Goal: Transaction & Acquisition: Purchase product/service

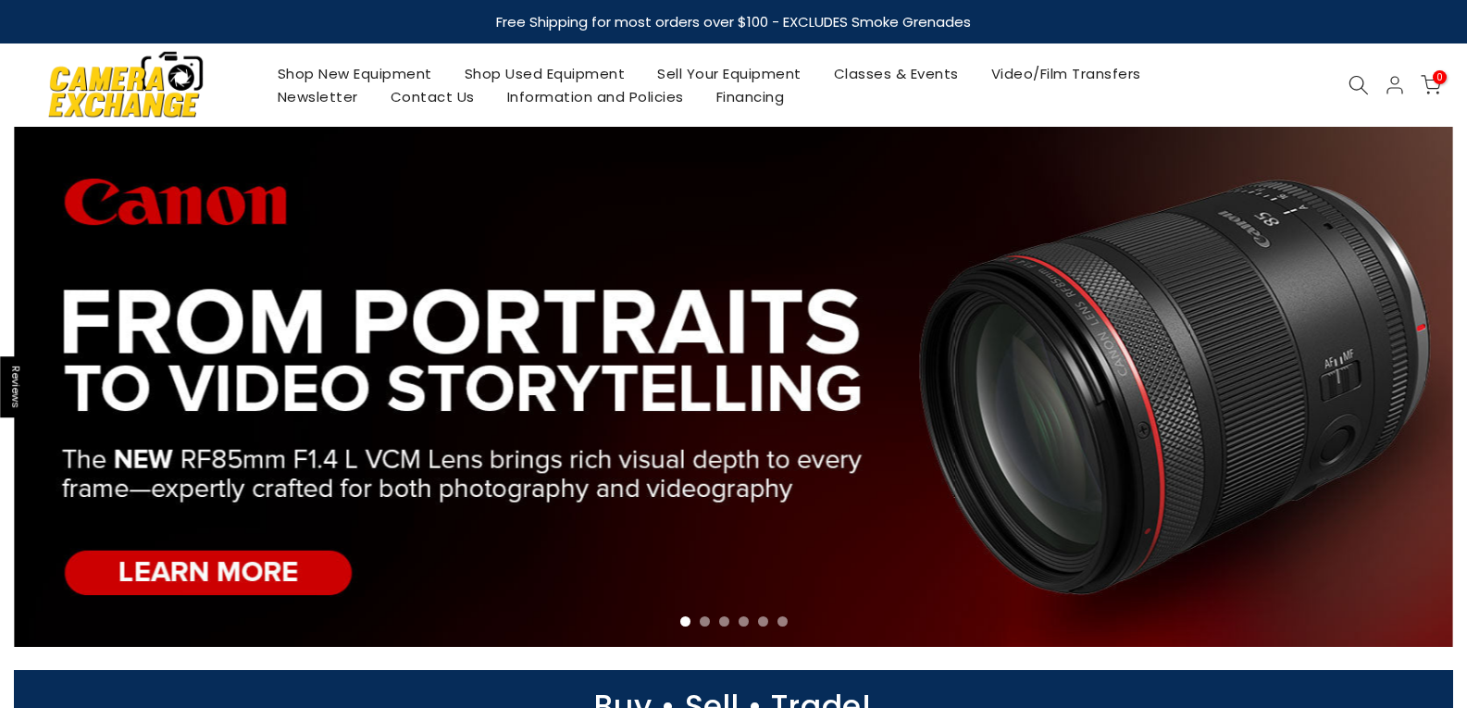
click at [526, 71] on link "Shop Used Equipment" at bounding box center [544, 73] width 193 height 23
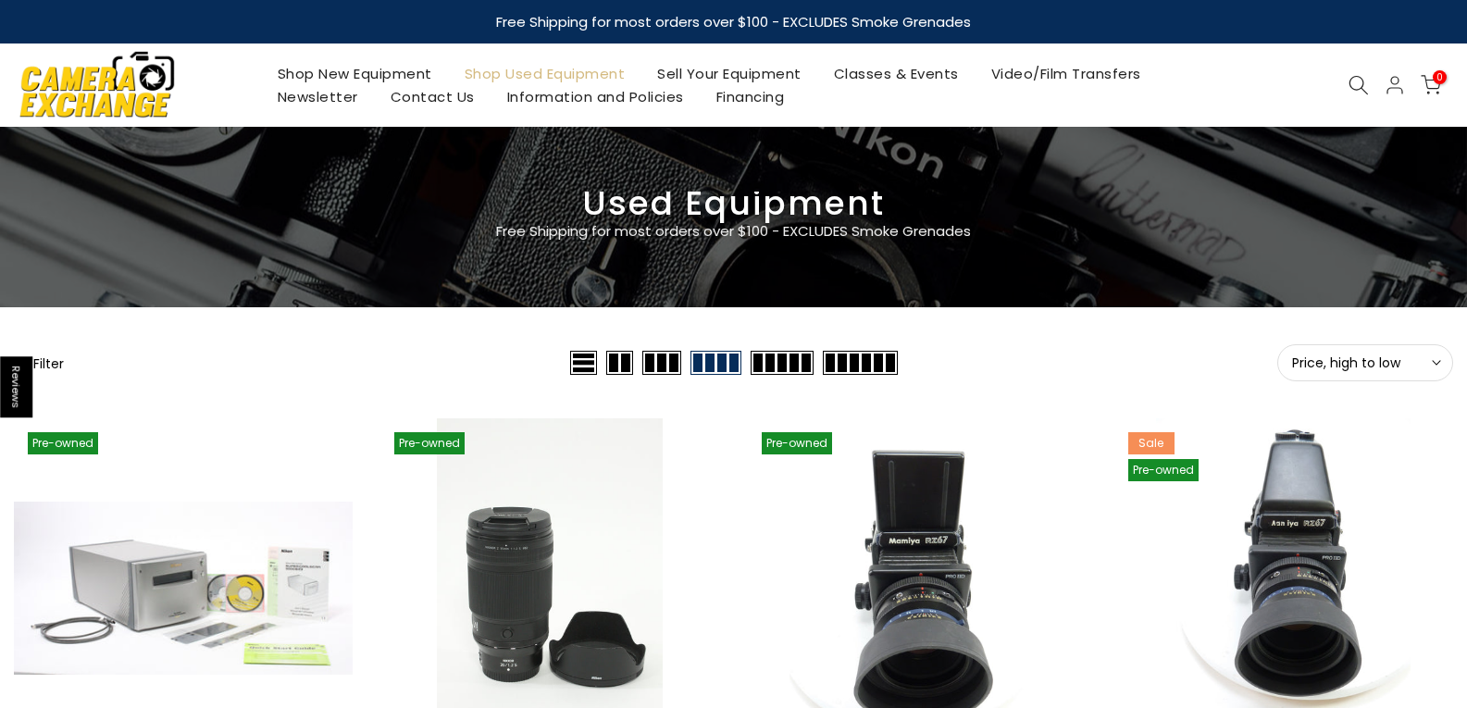
click at [1425, 358] on span "Price, high to low" at bounding box center [1365, 362] width 146 height 17
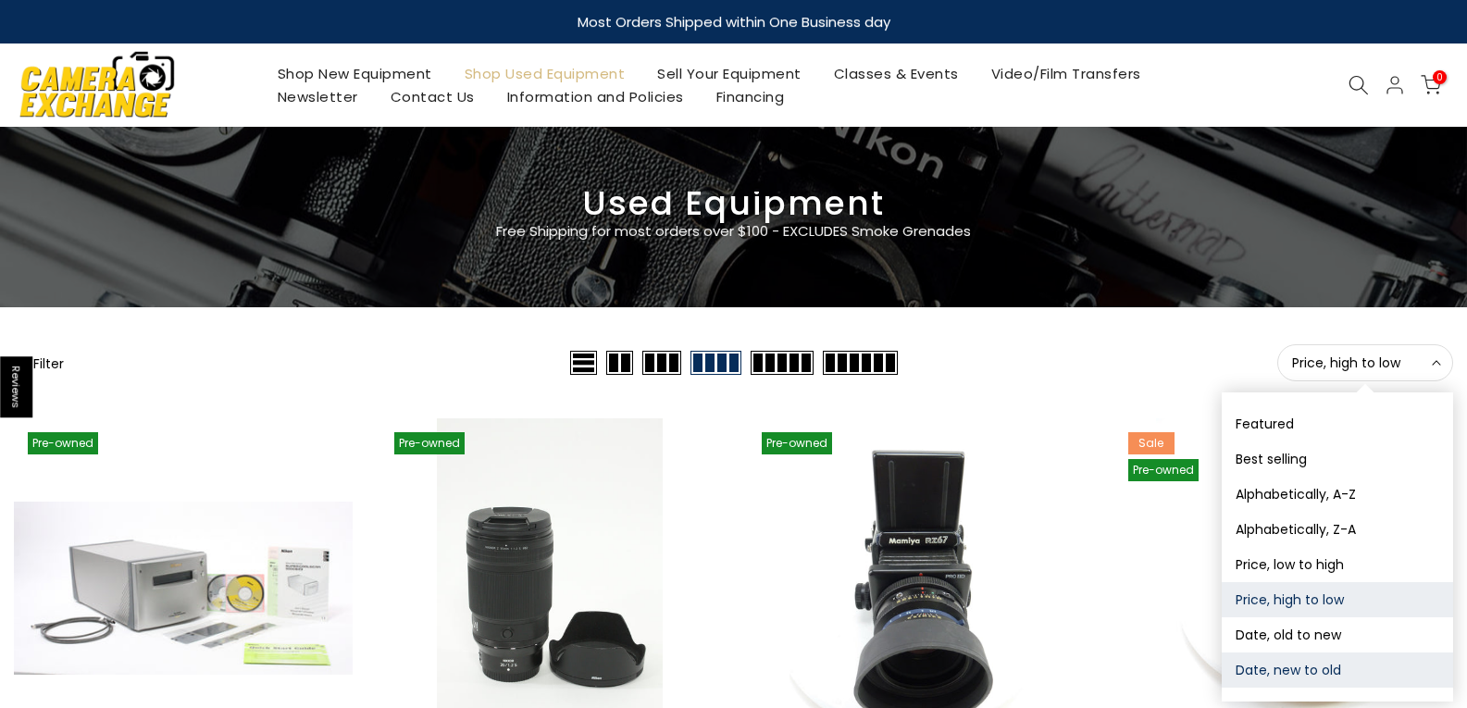
click at [1284, 665] on button "Date, new to old" at bounding box center [1337, 670] width 231 height 35
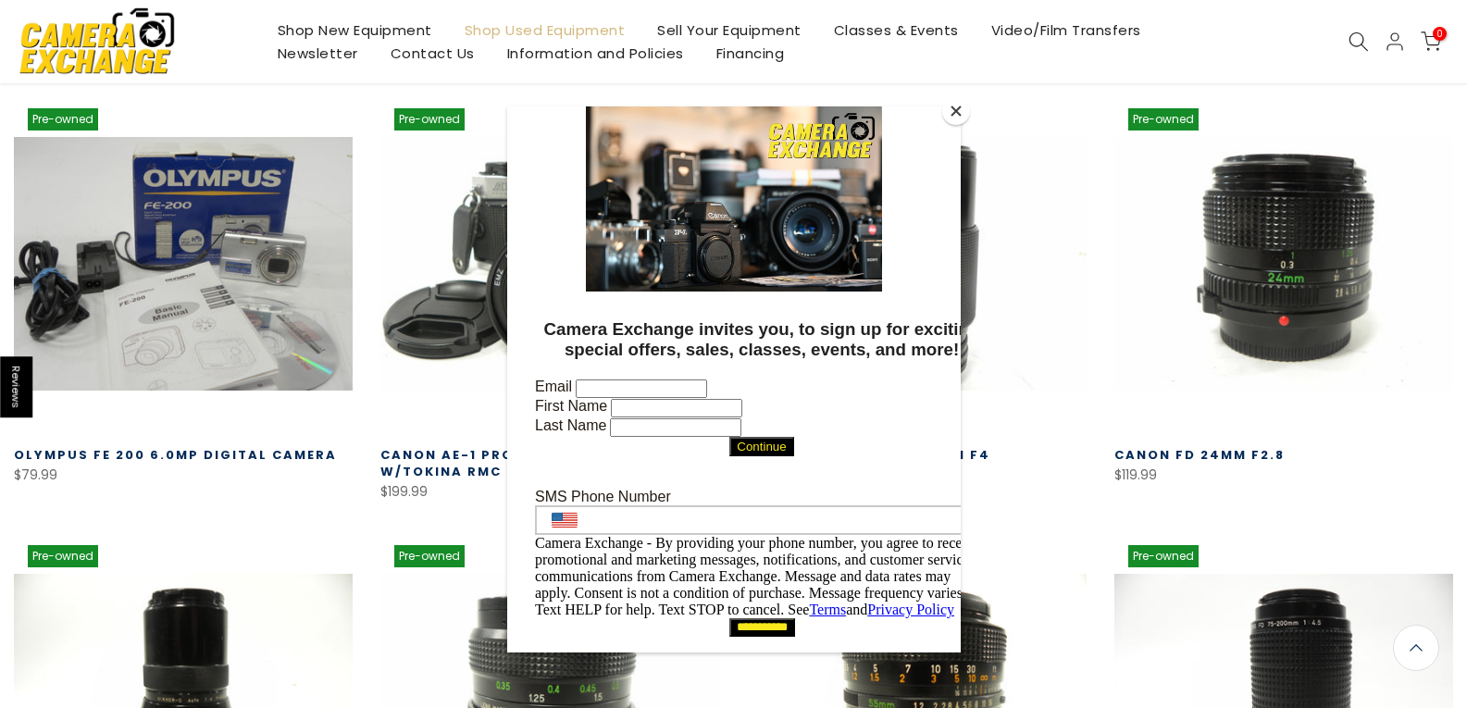
scroll to position [326, 0]
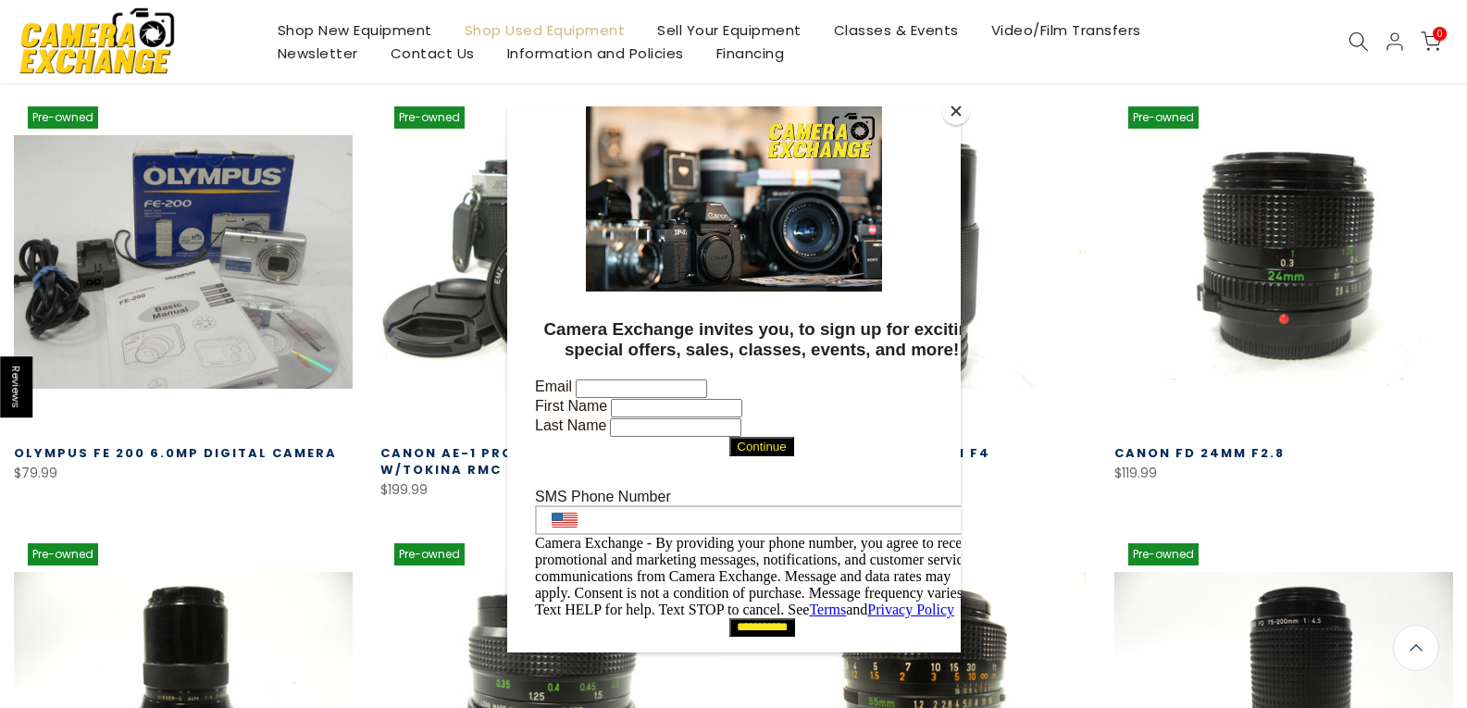
click at [952, 111] on button "Close" at bounding box center [956, 111] width 28 height 28
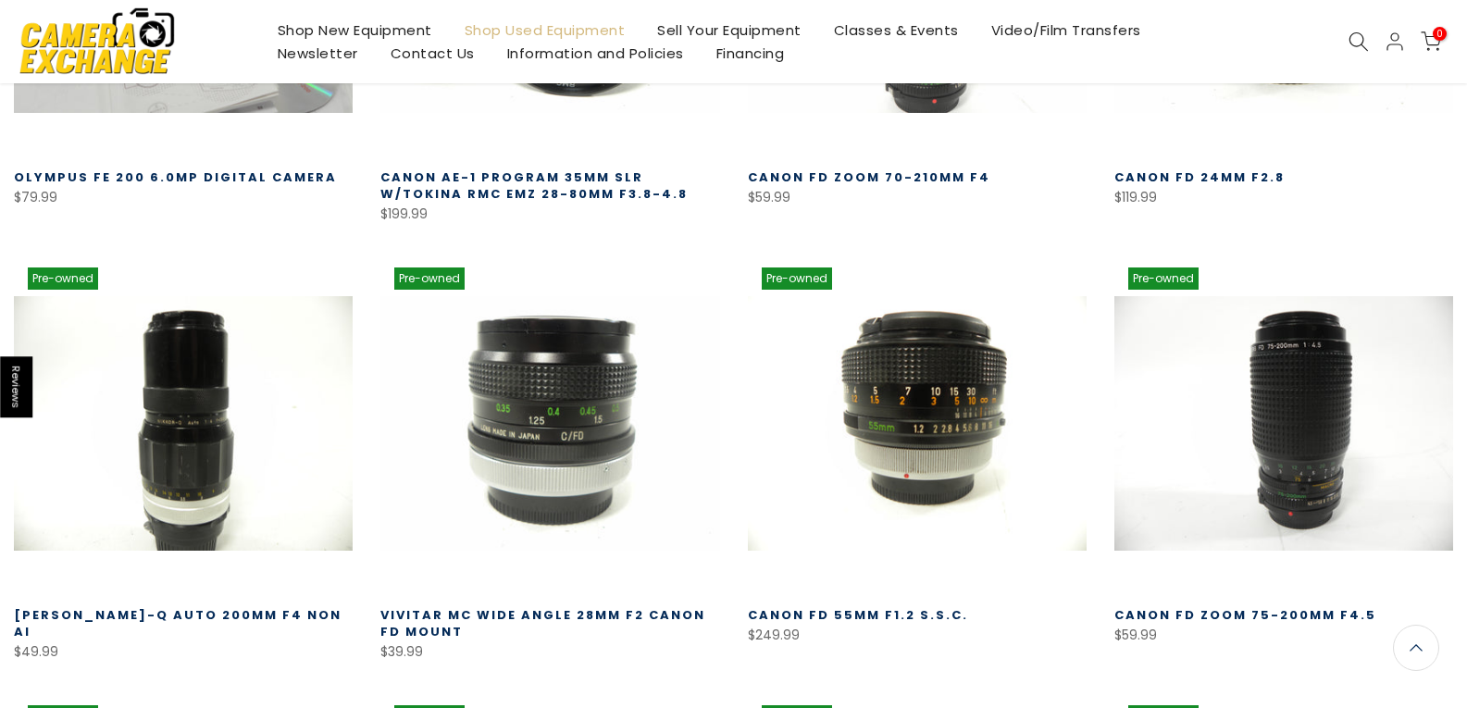
scroll to position [603, 0]
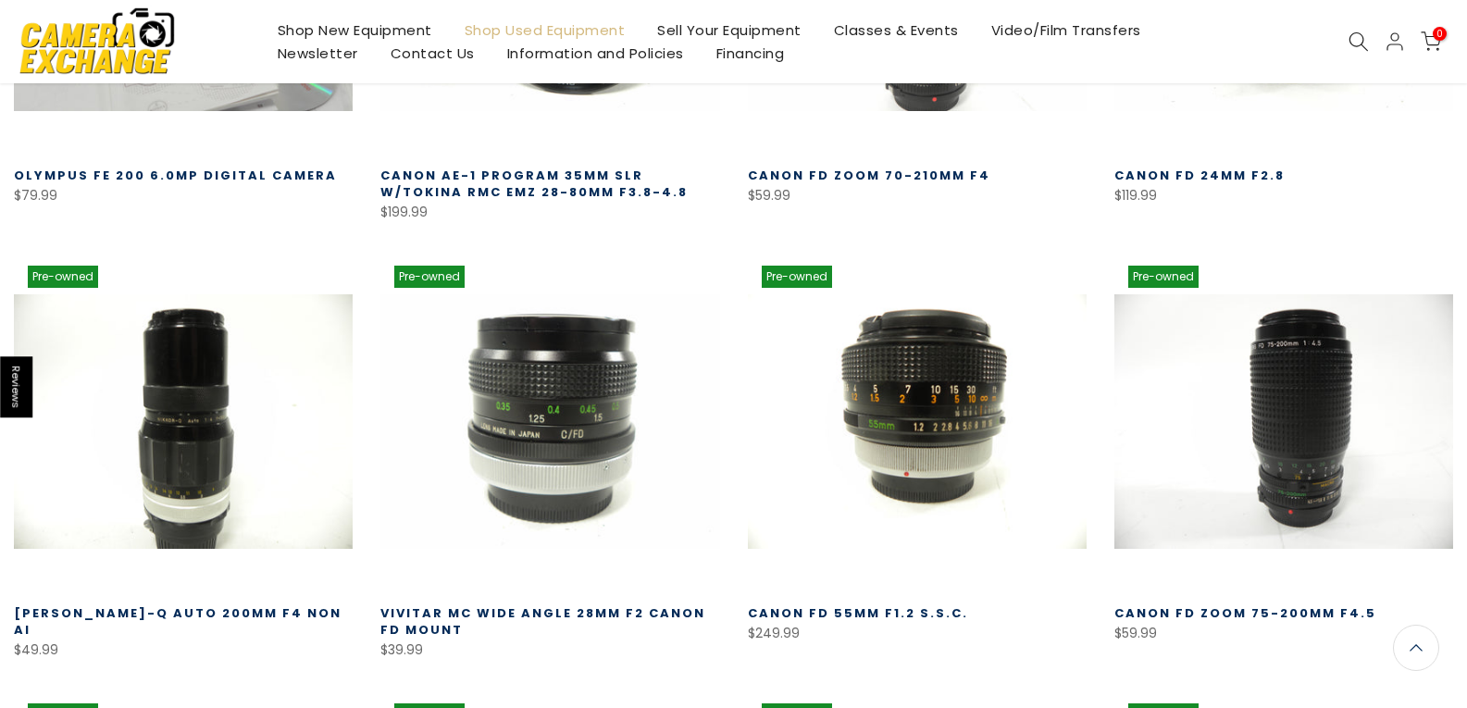
click at [657, 615] on link "Vivitar MC Wide Angle 28mm f2 Canon FD Mount" at bounding box center [542, 621] width 325 height 34
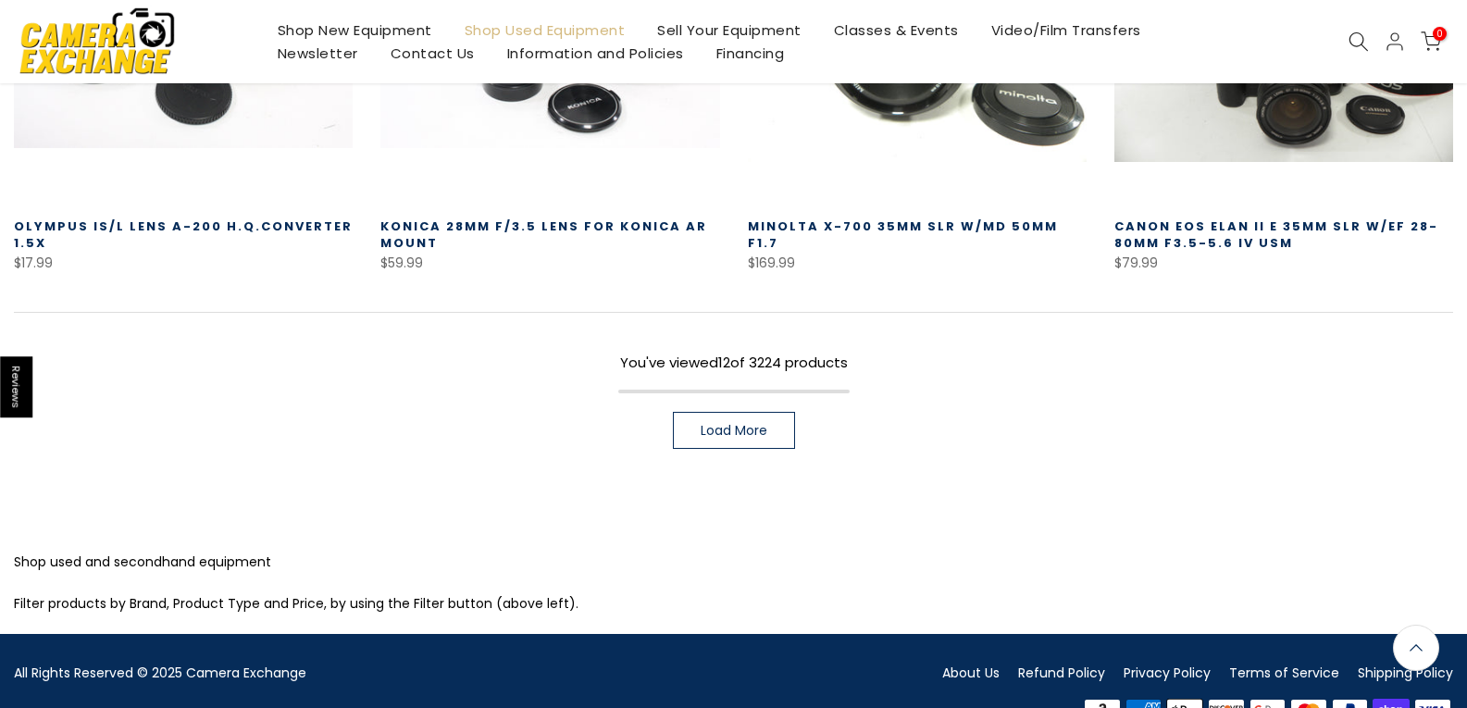
scroll to position [1436, 0]
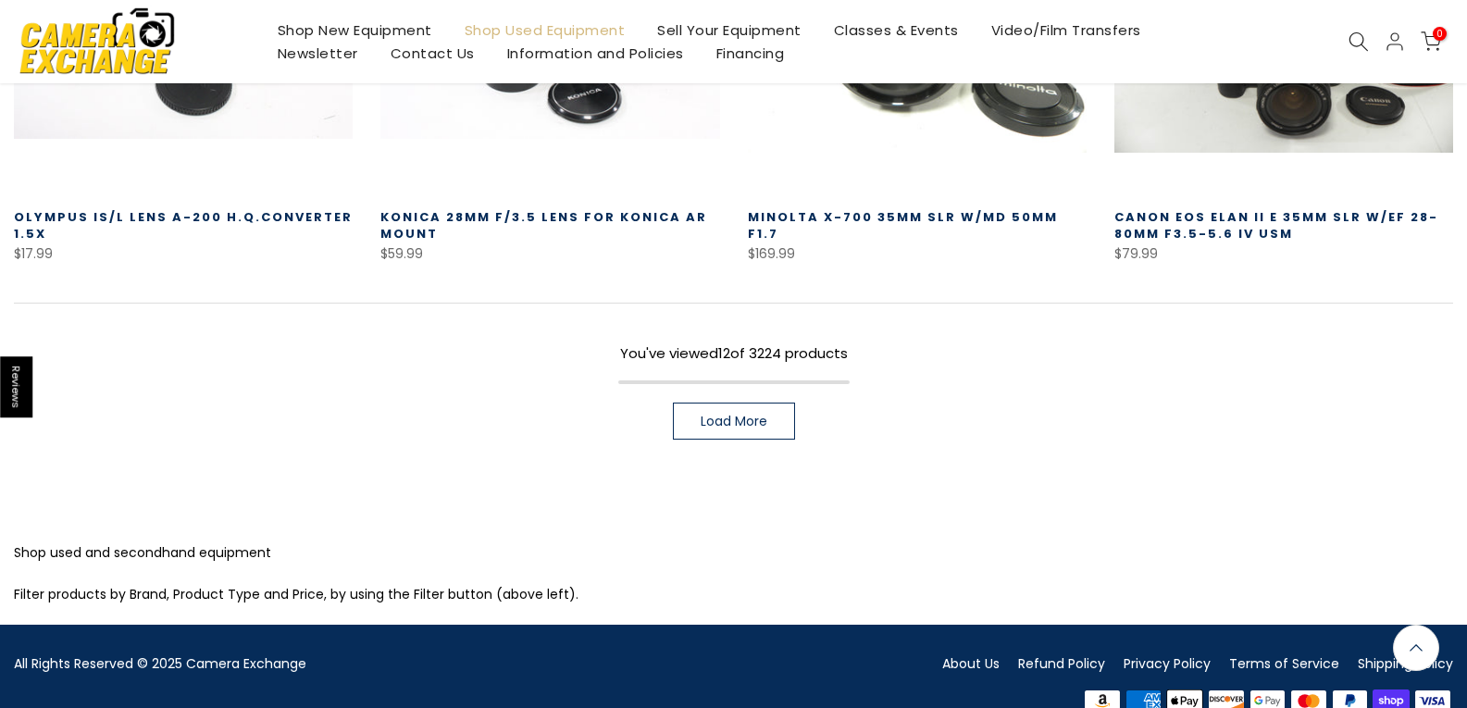
click at [727, 409] on link "Load More" at bounding box center [734, 421] width 122 height 37
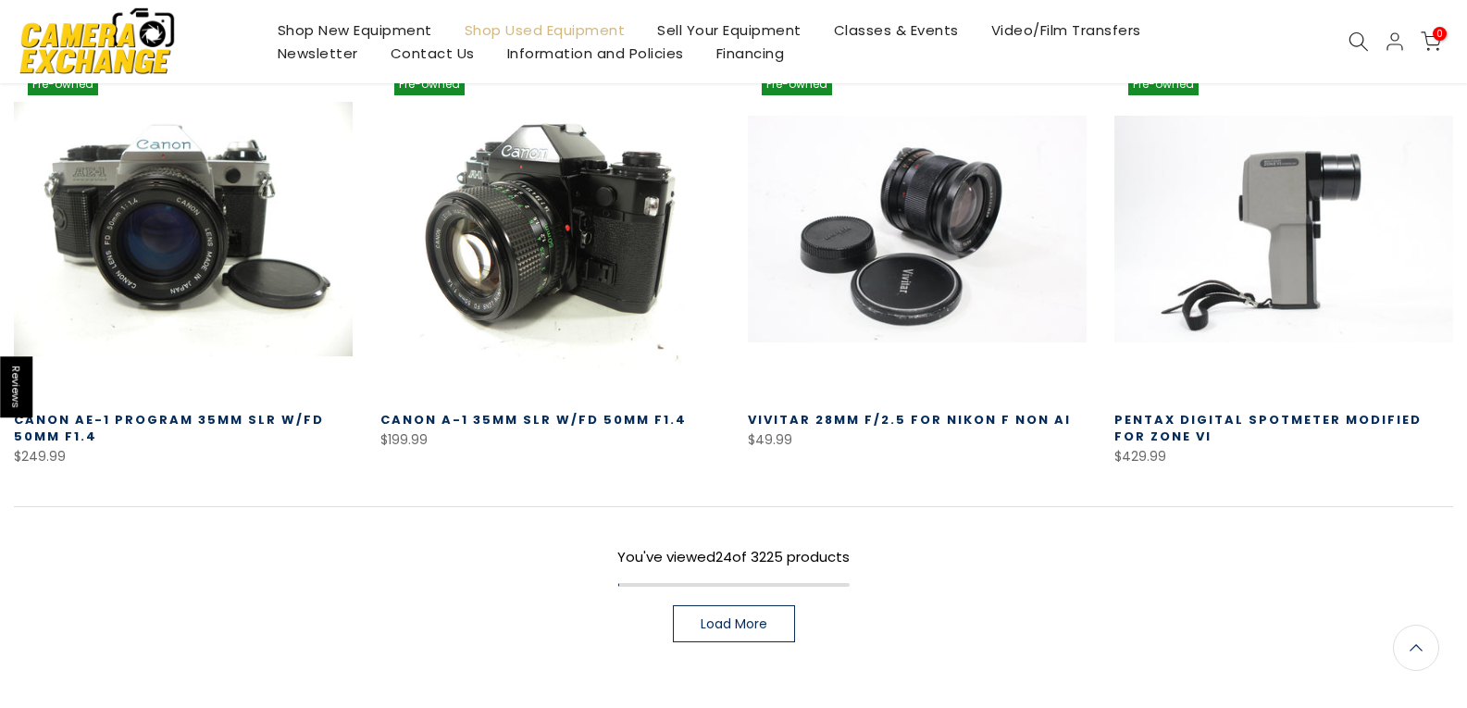
scroll to position [2547, 0]
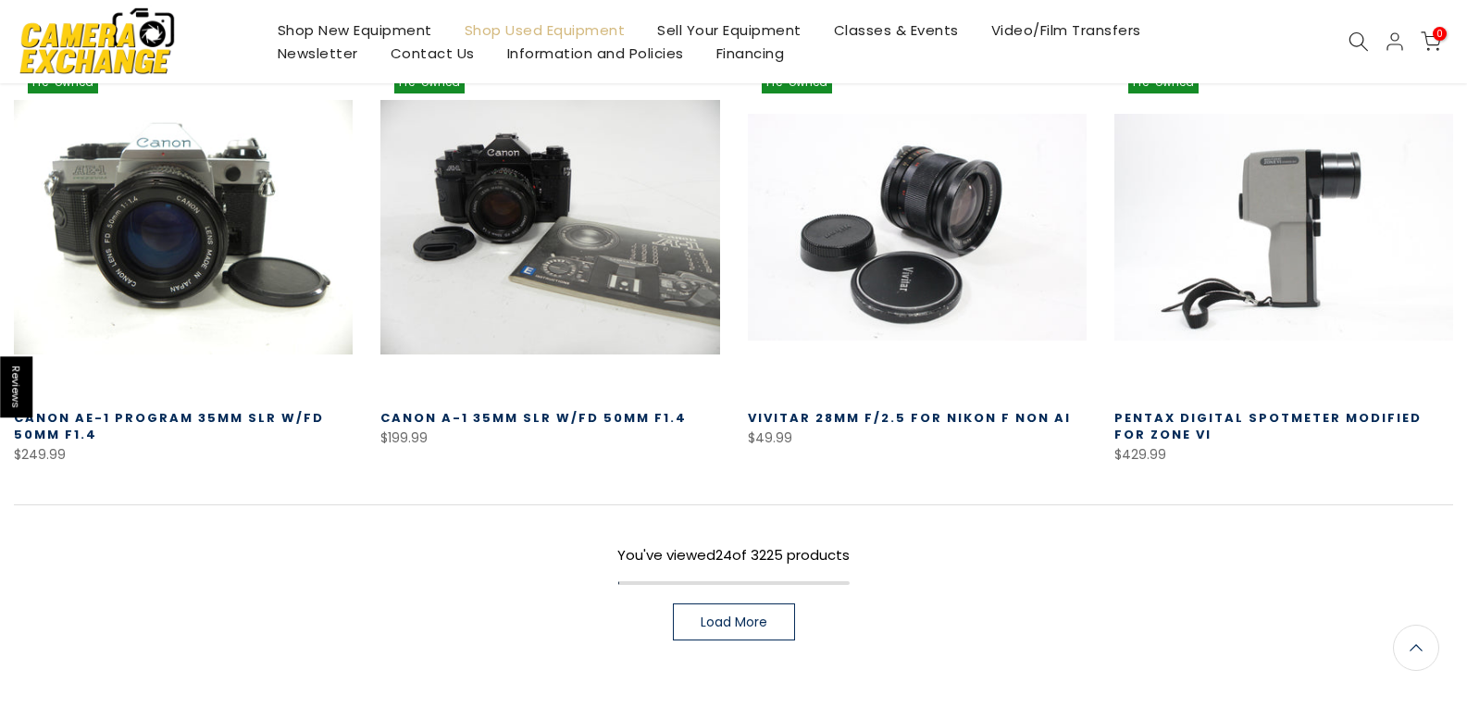
click at [756, 615] on span "Load More" at bounding box center [734, 621] width 67 height 13
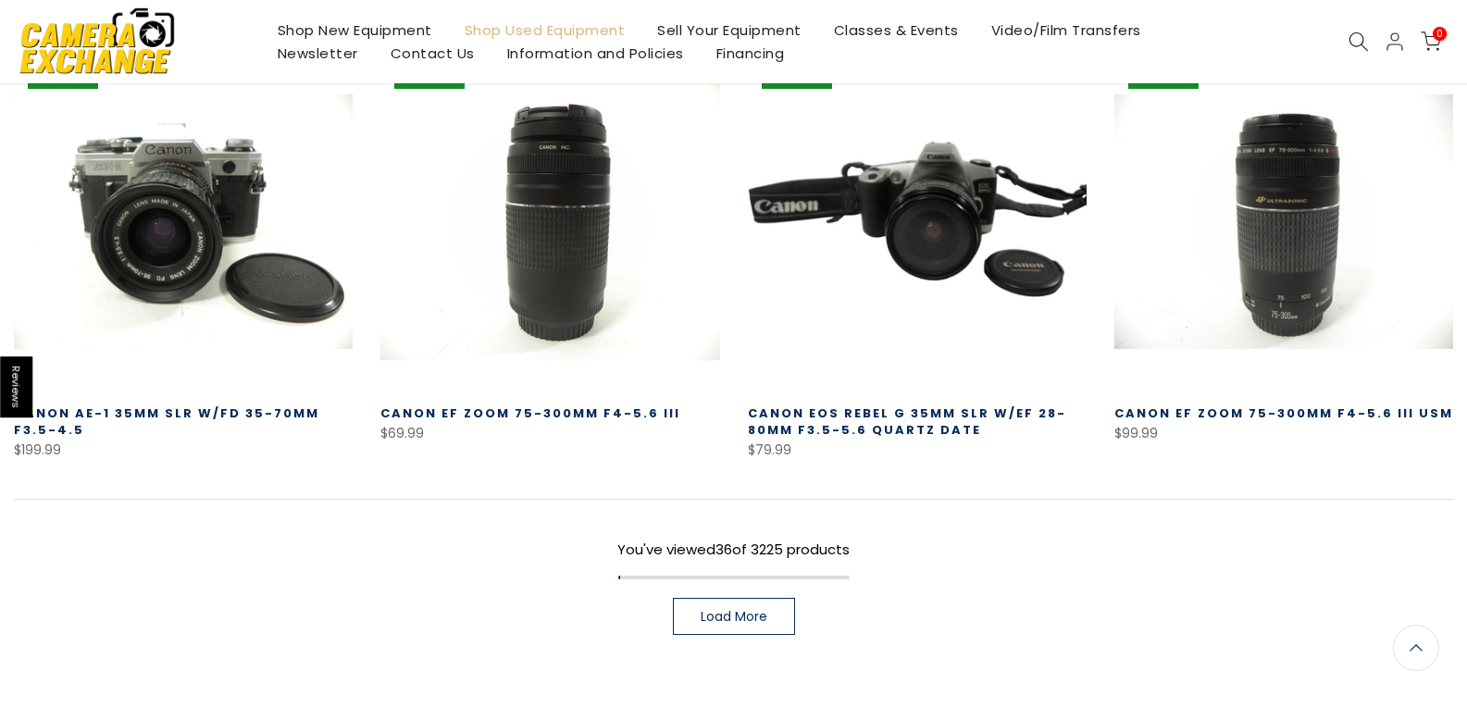
scroll to position [3934, 0]
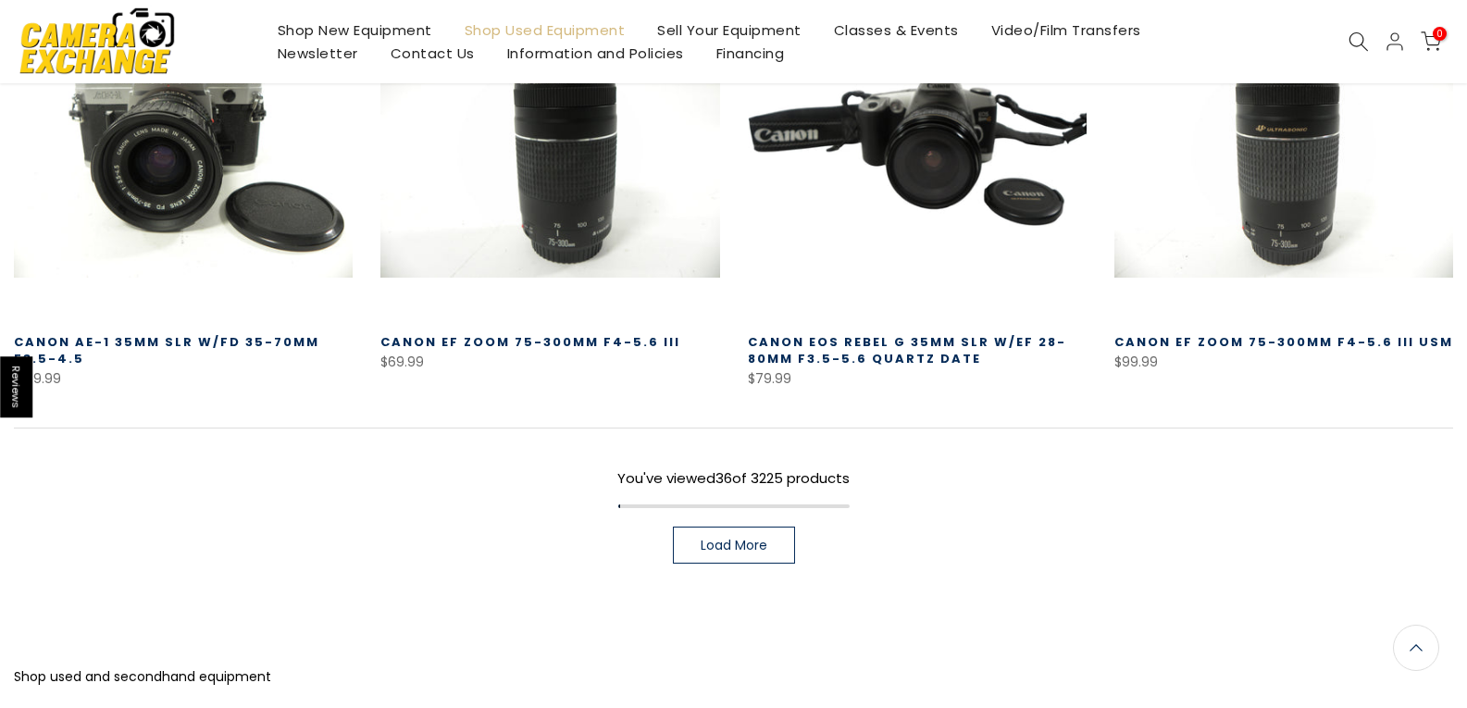
click at [715, 539] on span "Load More" at bounding box center [734, 545] width 67 height 13
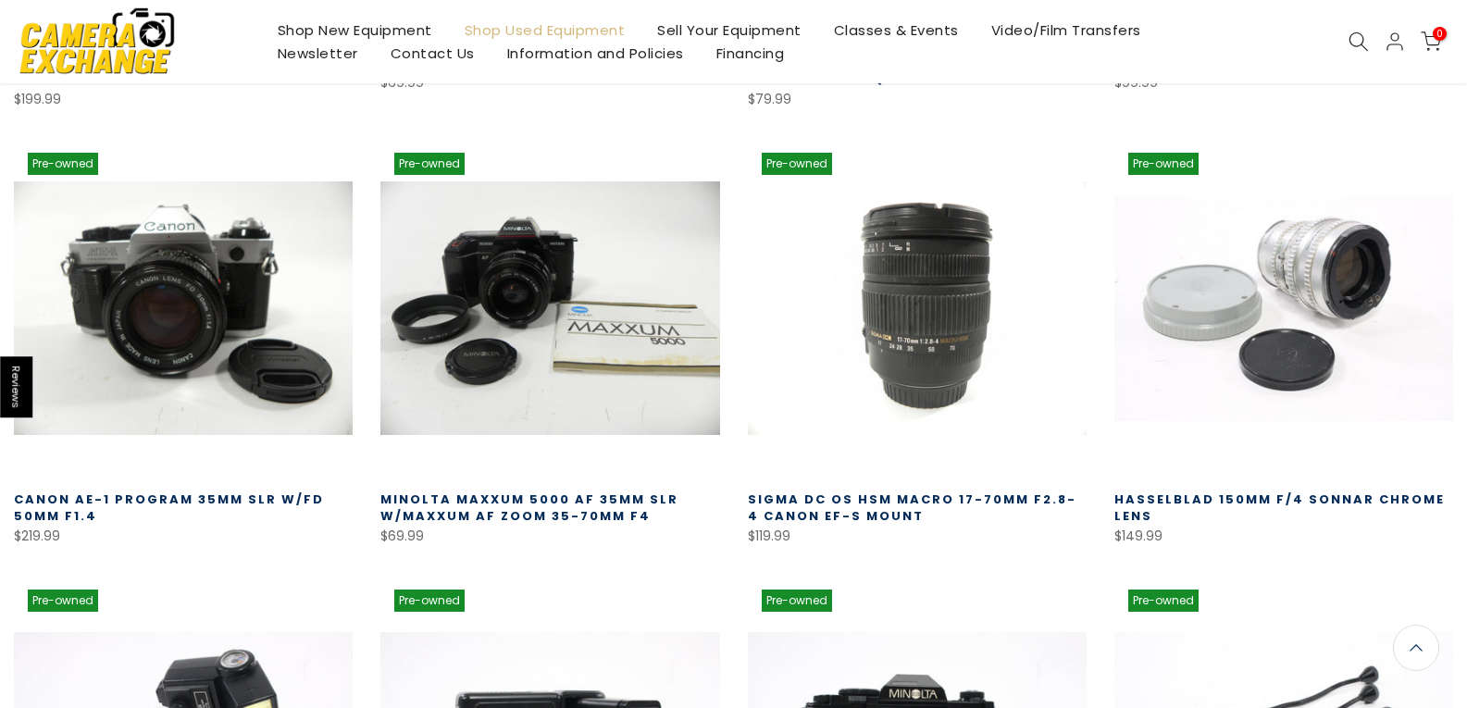
scroll to position [4211, 0]
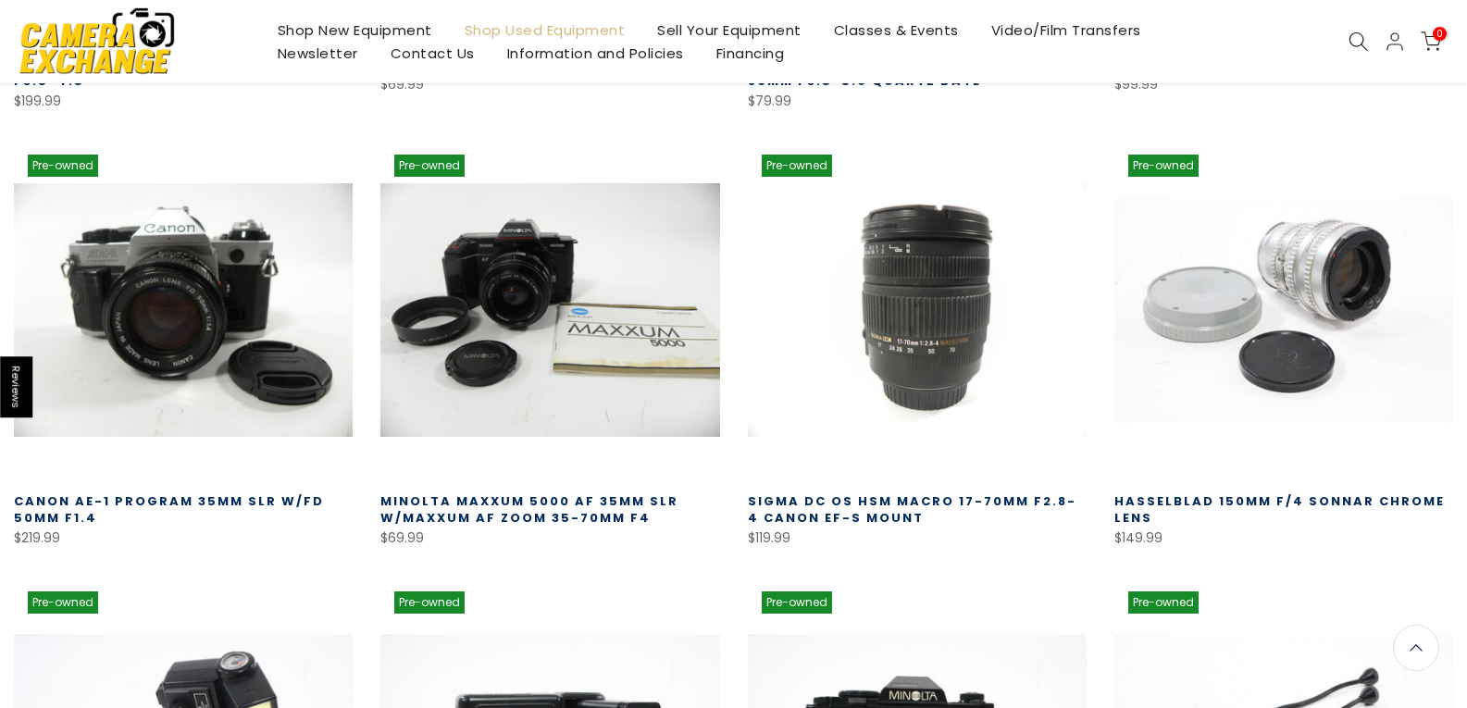
click at [1269, 492] on link "Hasselblad 150mm f/4 Sonnar Chrome Lens" at bounding box center [1279, 509] width 330 height 34
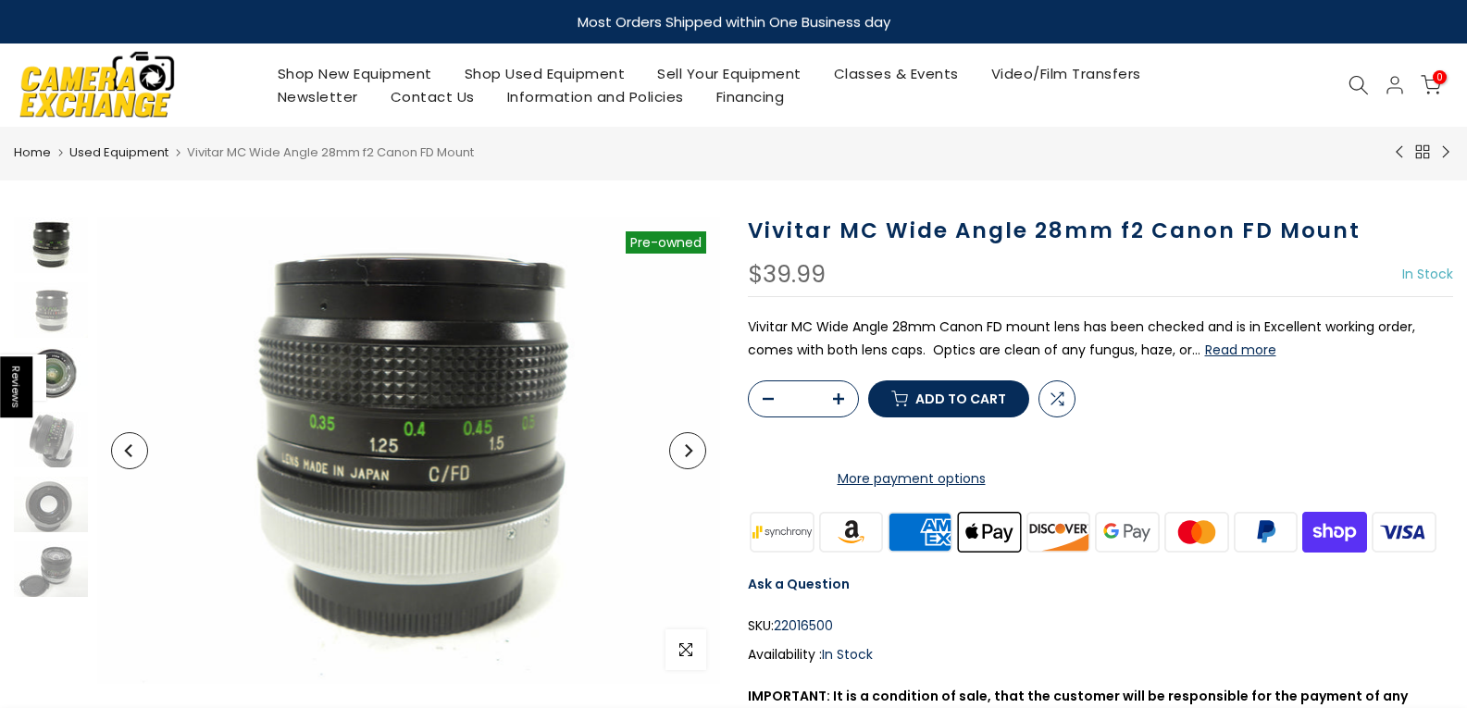
click at [59, 377] on img at bounding box center [51, 375] width 74 height 56
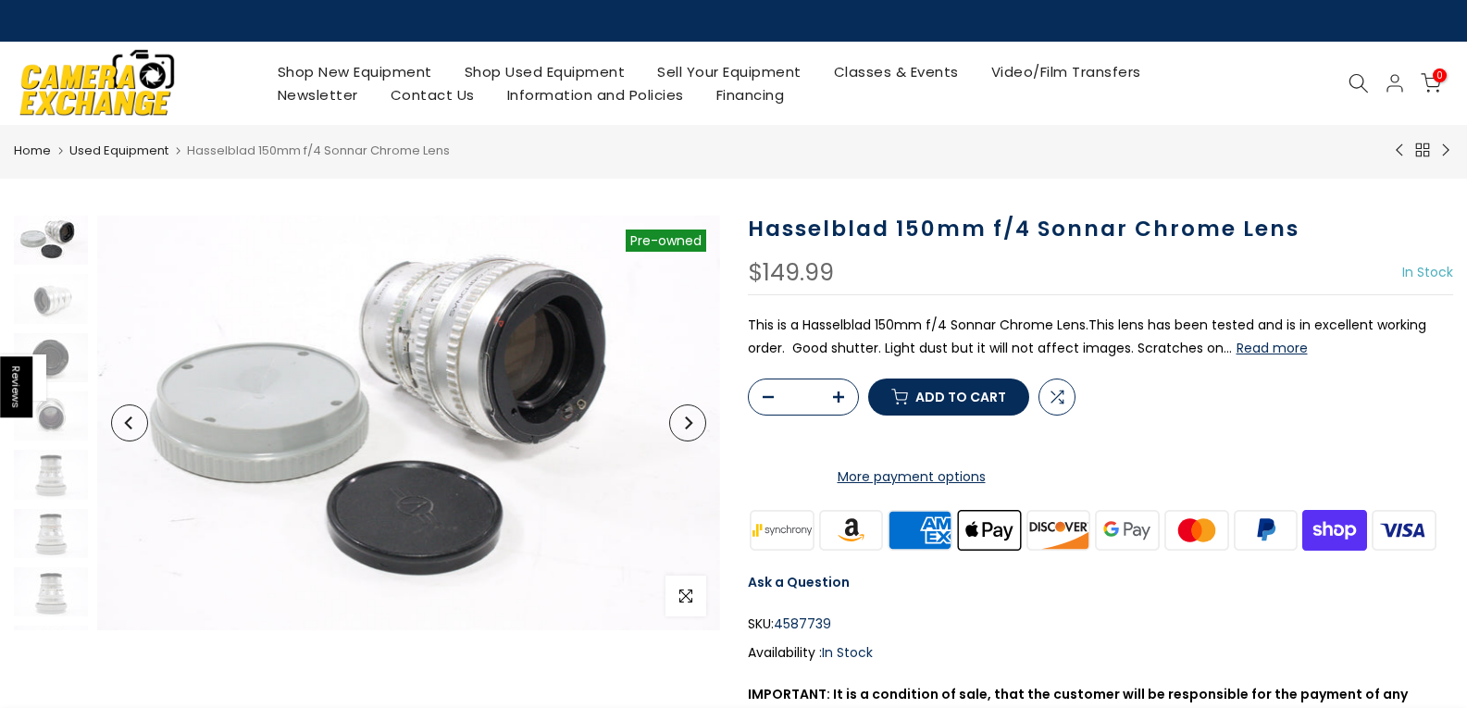
click at [1267, 347] on button "Read more" at bounding box center [1272, 348] width 71 height 17
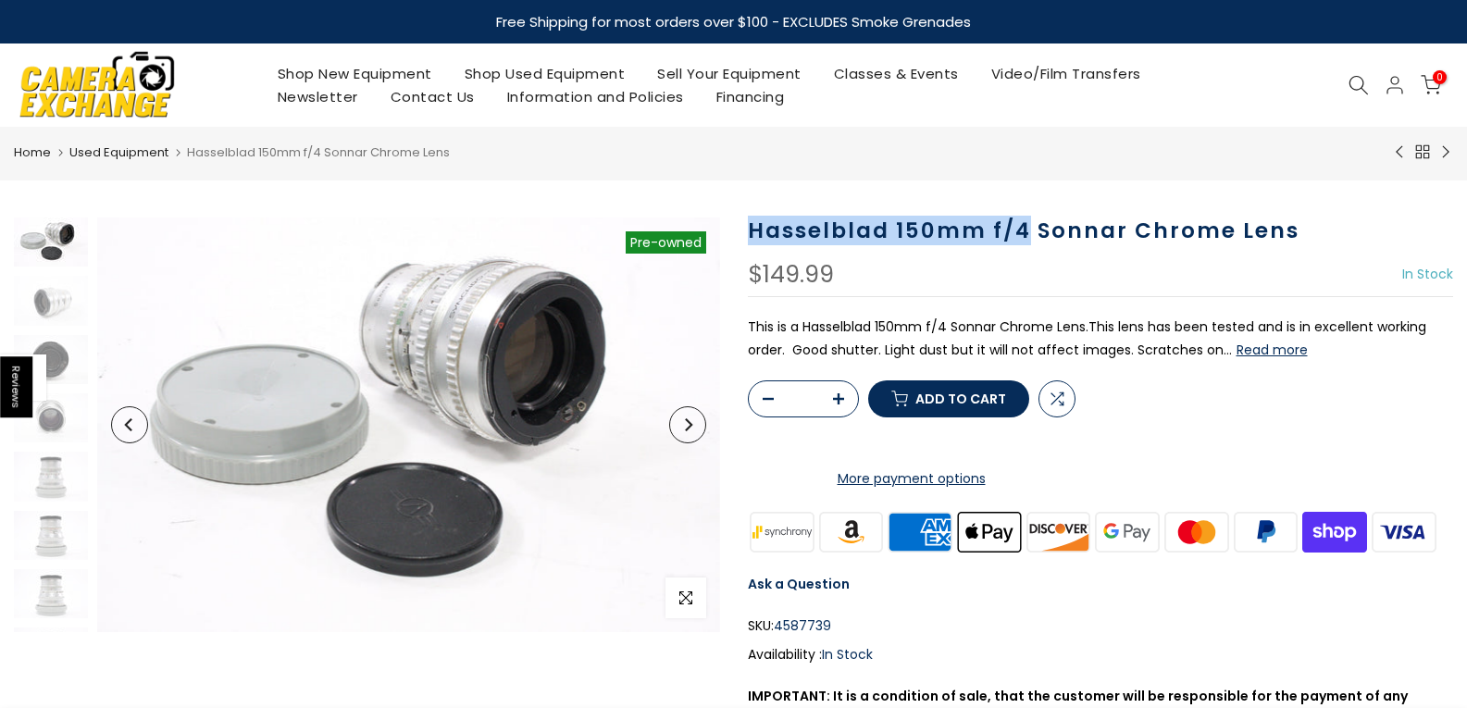
drag, startPoint x: 1025, startPoint y: 225, endPoint x: 735, endPoint y: 222, distance: 289.7
click at [735, 222] on div "Hasselblad 150mm f/4 Sonnar Chrome Lens $149.99 In Stock Pre order Out of stock…" at bounding box center [1101, 528] width 734 height 620
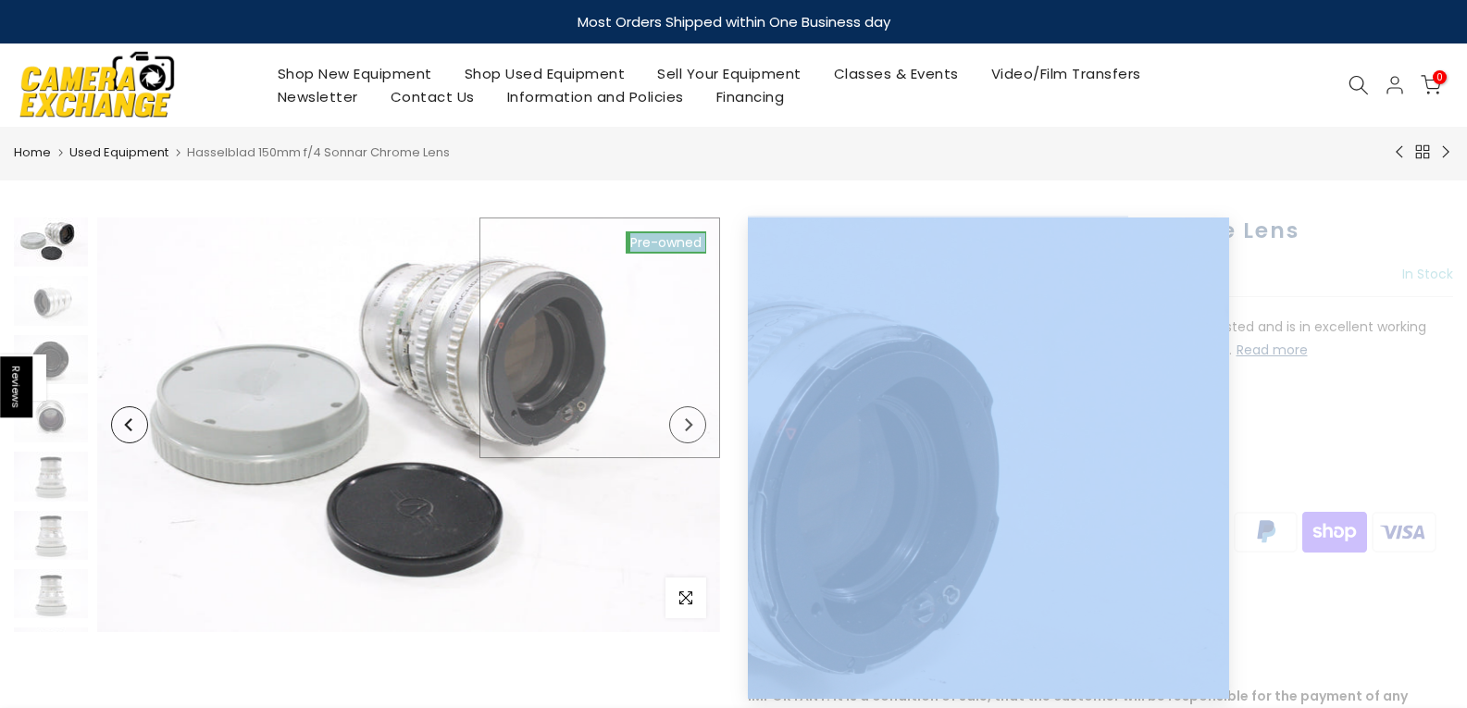
drag, startPoint x: 1126, startPoint y: 225, endPoint x: 715, endPoint y: 219, distance: 411.0
click at [715, 219] on div "Sold out Pre order Pre-owned Click to enlarge Hasselblad 150mm f/4 Sonnar Chrom…" at bounding box center [733, 528] width 1467 height 620
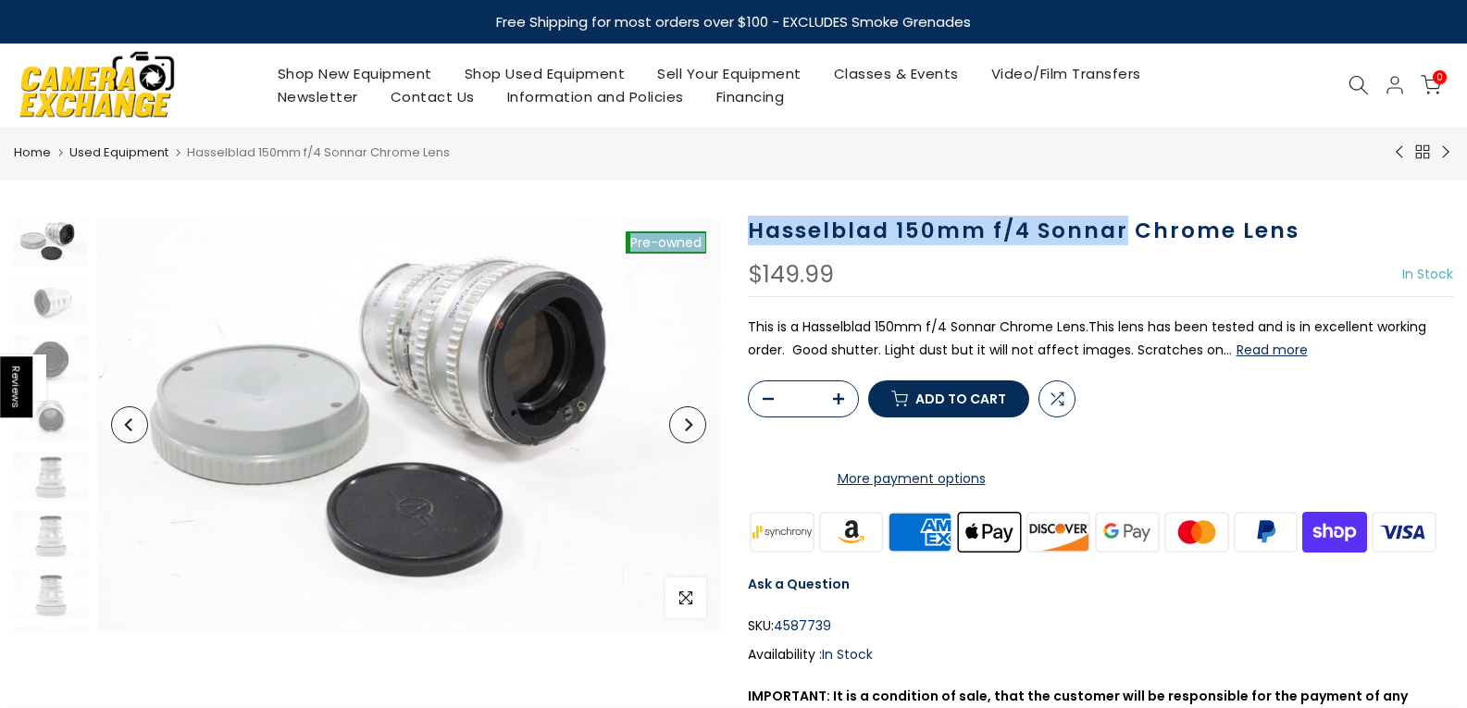
copy div "Pre-owned Click to enlarge Hasselblad 150mm f/4 Sonnar"
